Goal: Task Accomplishment & Management: Manage account settings

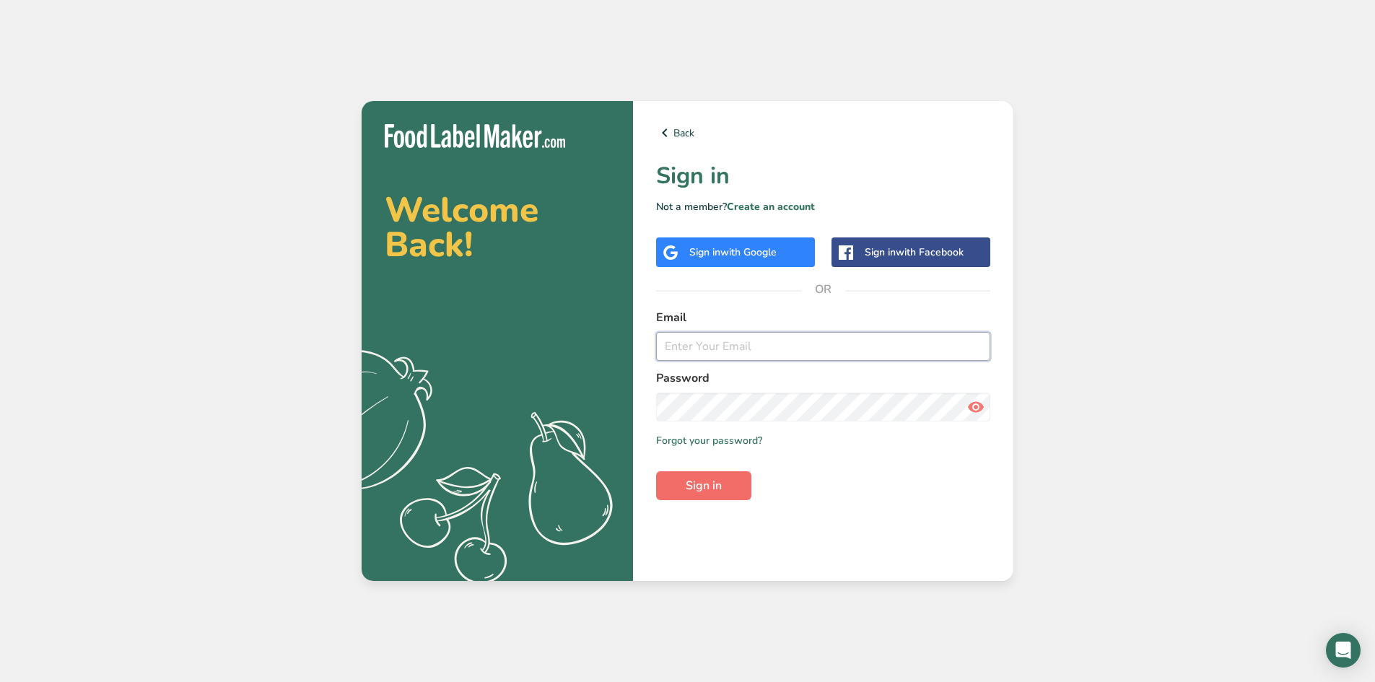
type input "[EMAIL_ADDRESS][DOMAIN_NAME]"
click at [708, 483] on span "Sign in" at bounding box center [704, 485] width 36 height 17
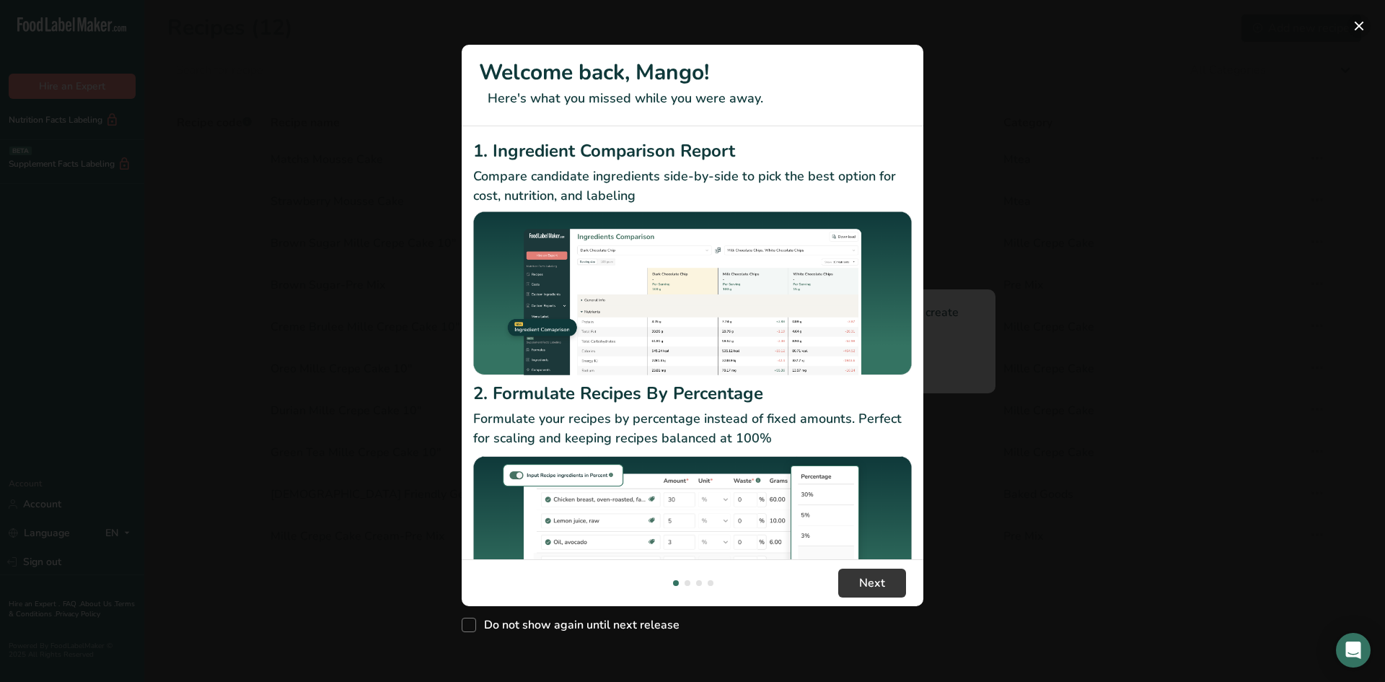
click at [1357, 23] on button "New Features" at bounding box center [1359, 25] width 23 height 23
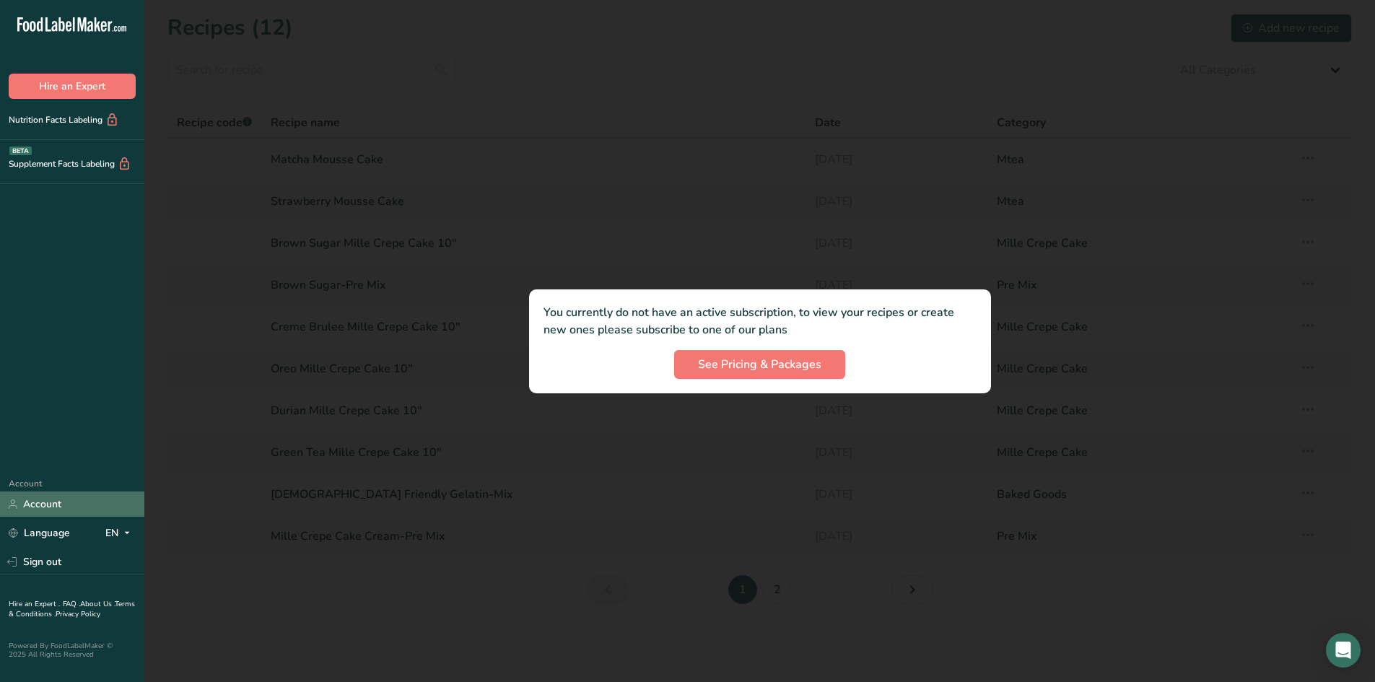
click at [64, 499] on link "Account" at bounding box center [72, 503] width 144 height 25
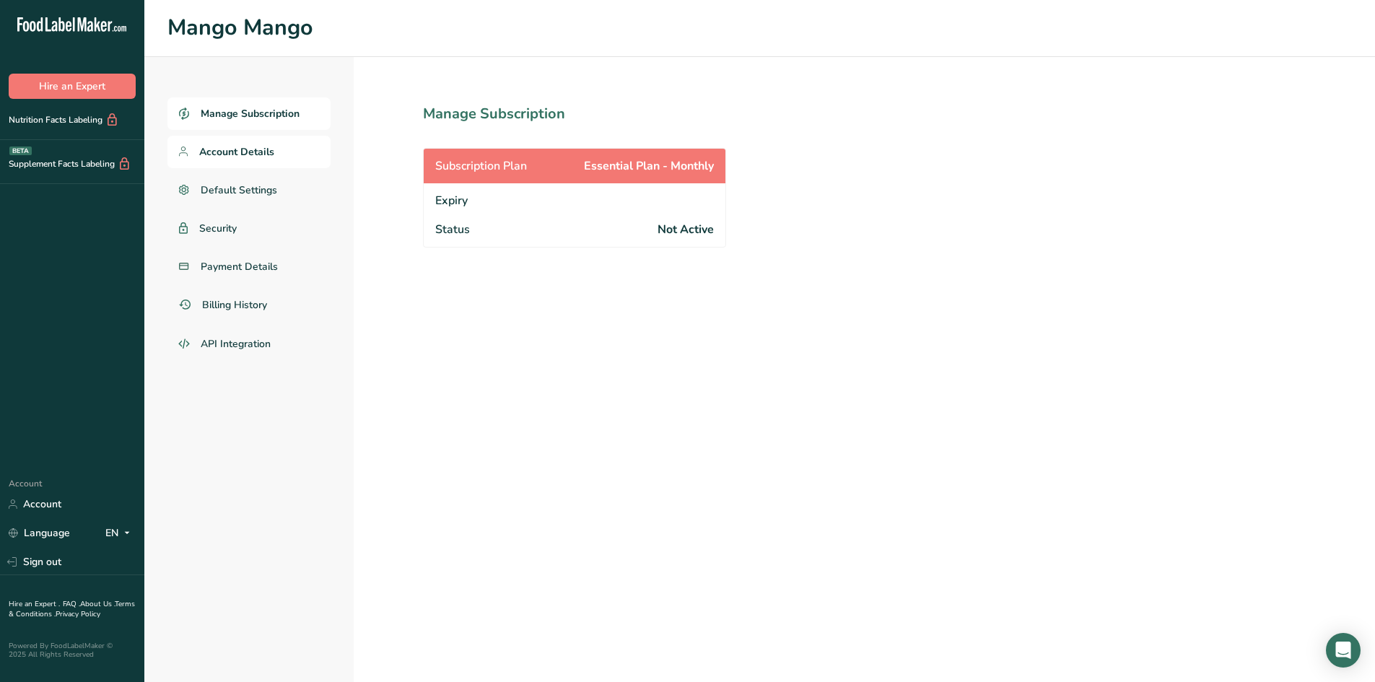
click at [285, 138] on link "Account Details" at bounding box center [248, 152] width 163 height 32
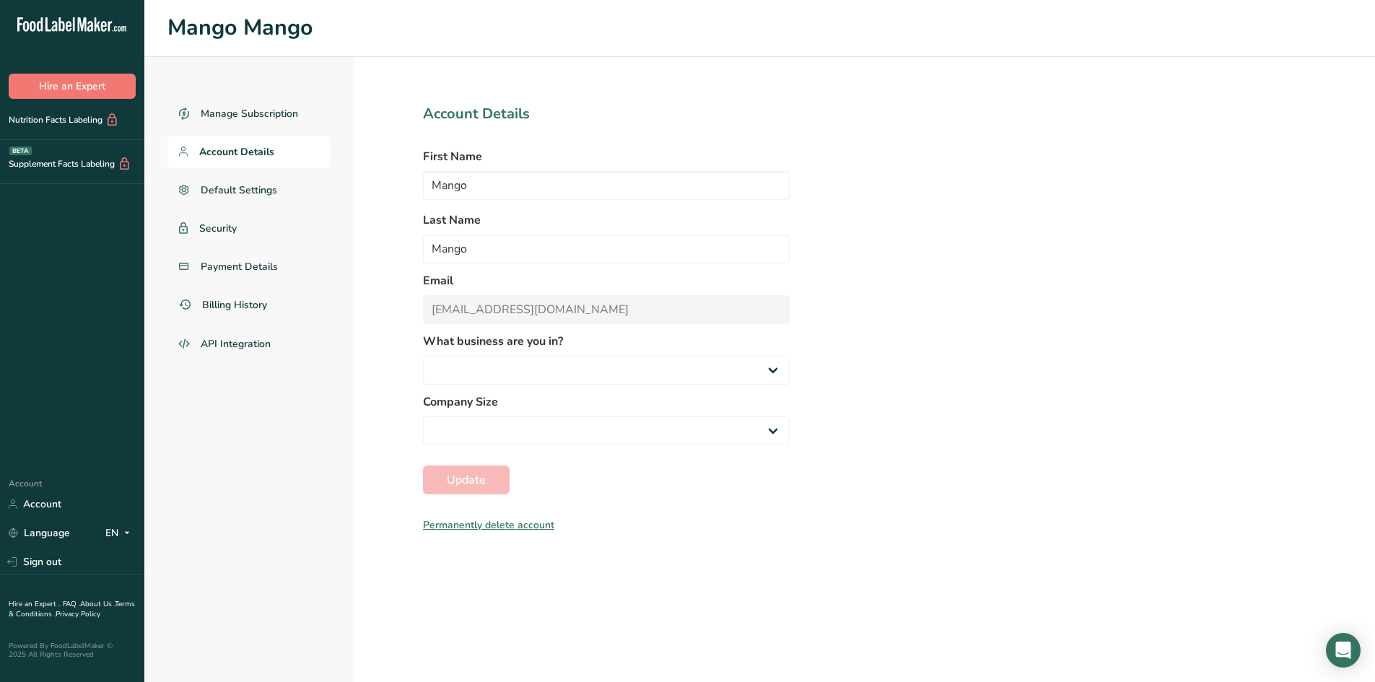
select select "2"
